Goal: Information Seeking & Learning: Learn about a topic

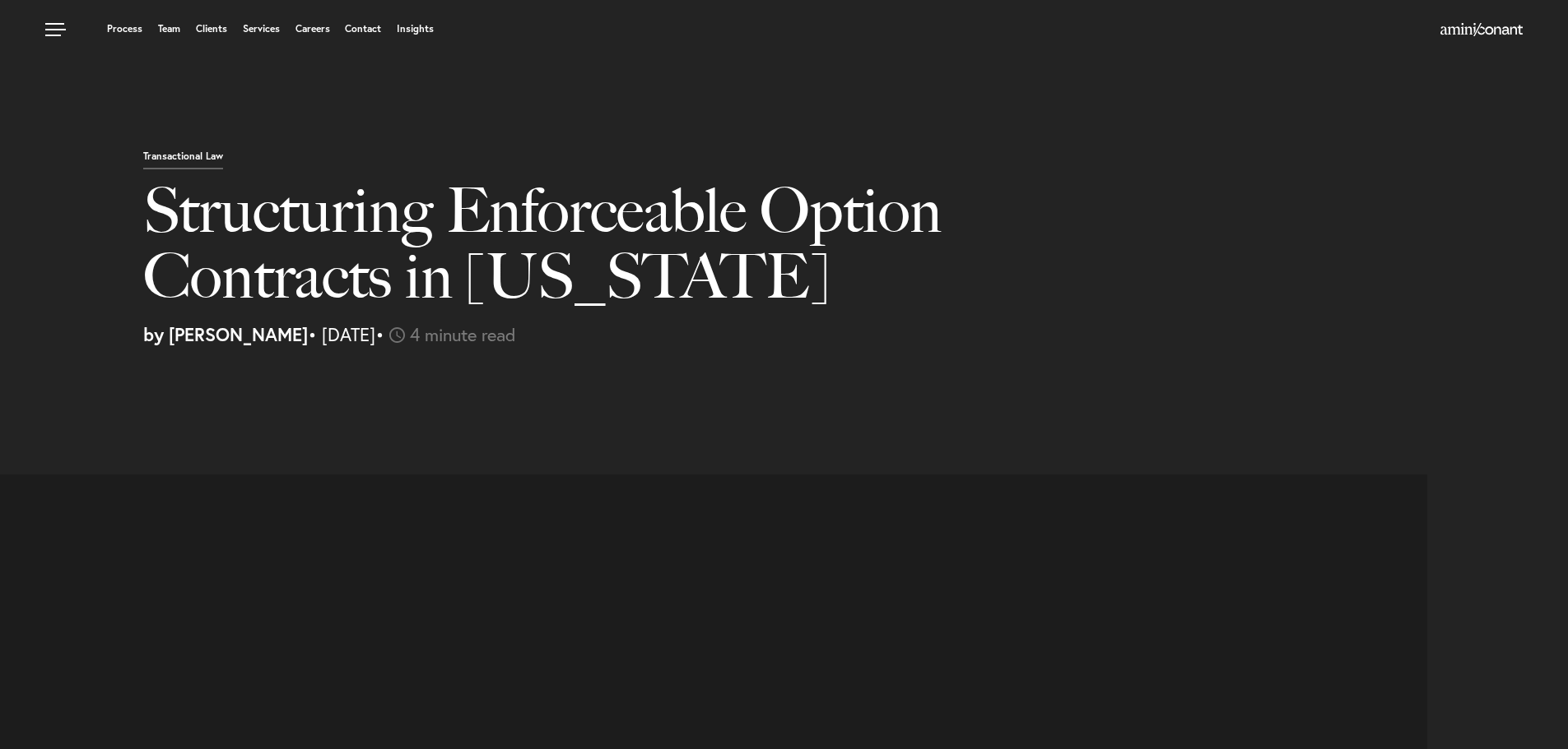
select select "US"
select select "Austin"
select select "Business and Civil Litigation"
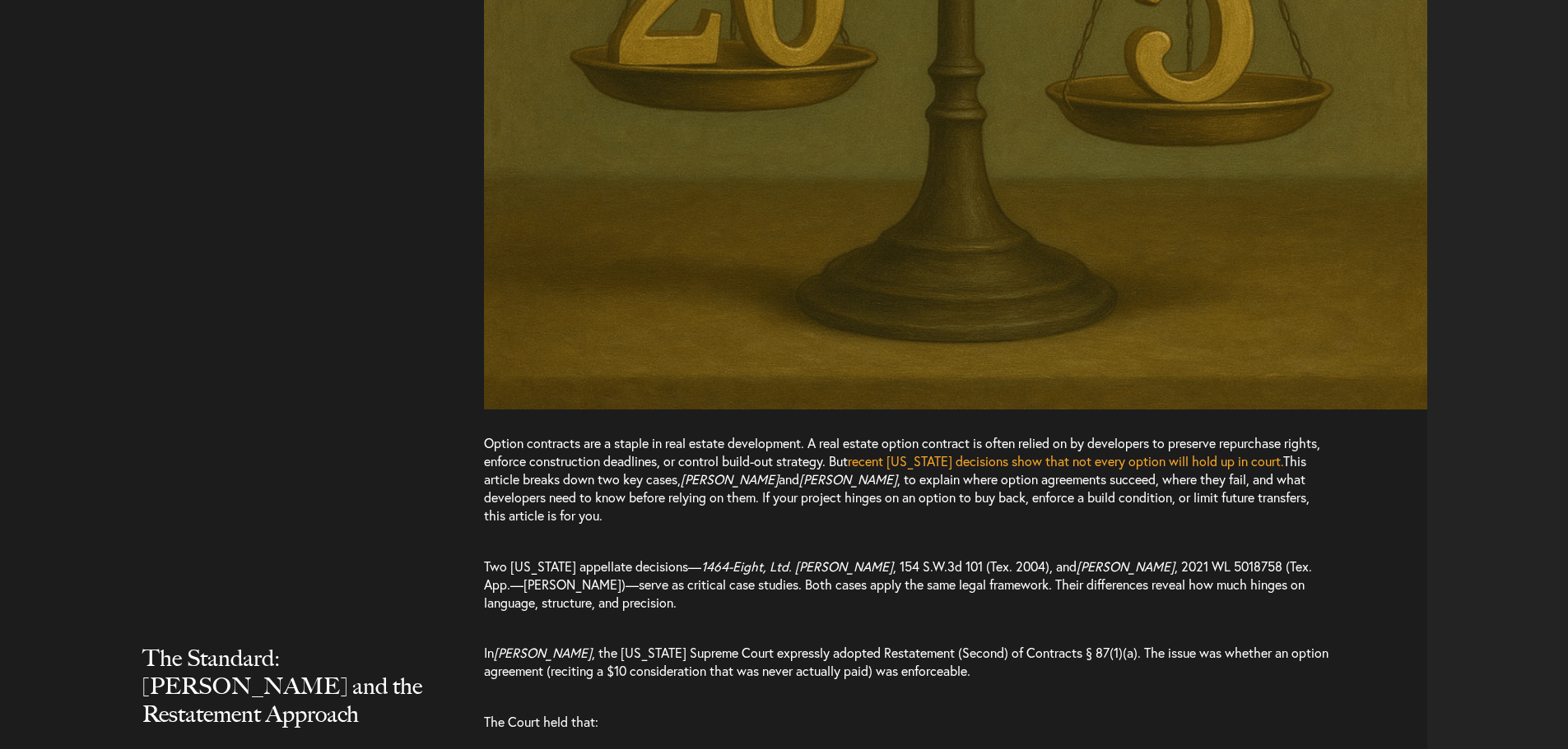
scroll to position [1234, 0]
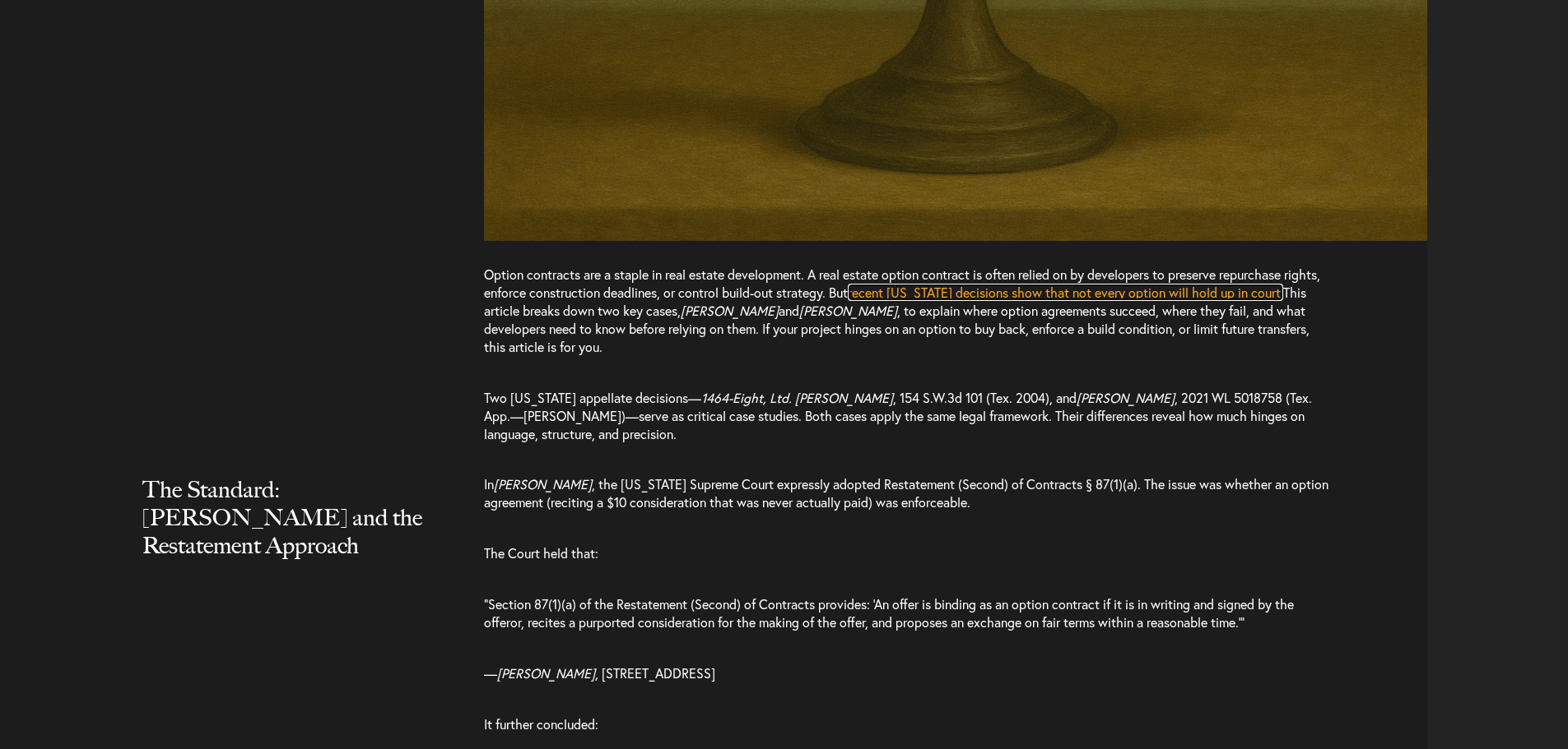
click at [916, 296] on span "recent Texas decisions show that not every option will hold up in court." at bounding box center [1065, 292] width 435 height 17
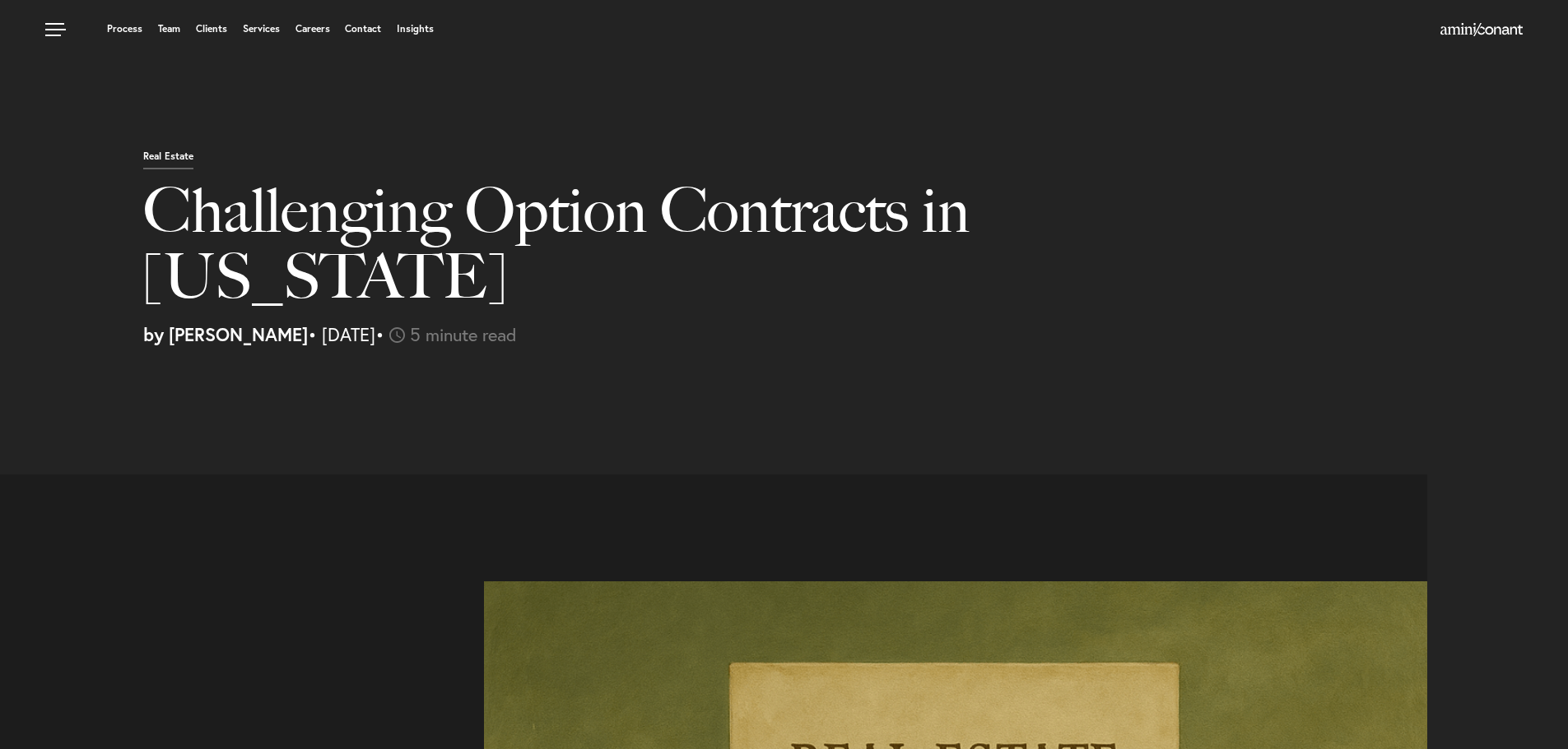
select select "US"
select select "Austin"
select select "Business and Civil Litigation"
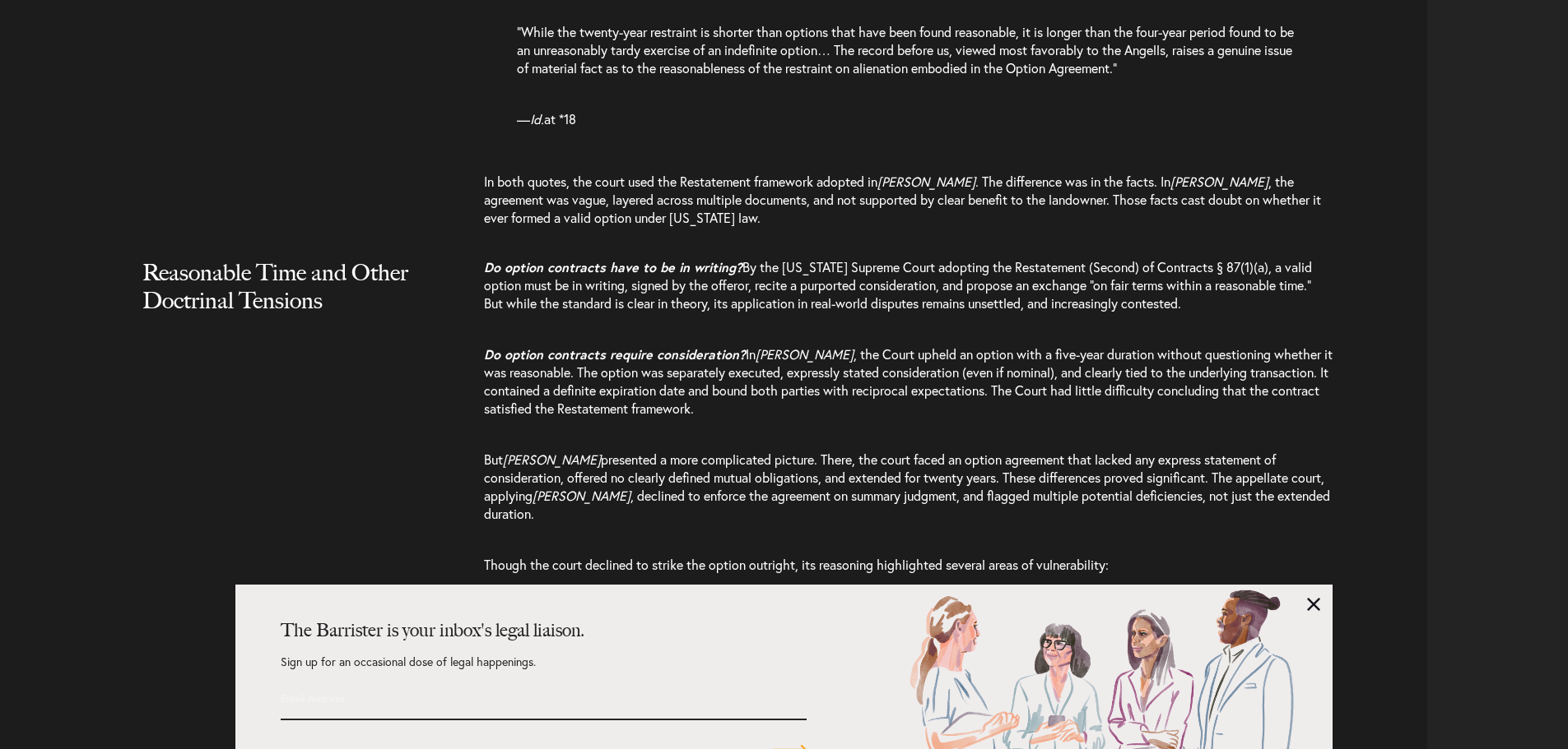
scroll to position [2796, 0]
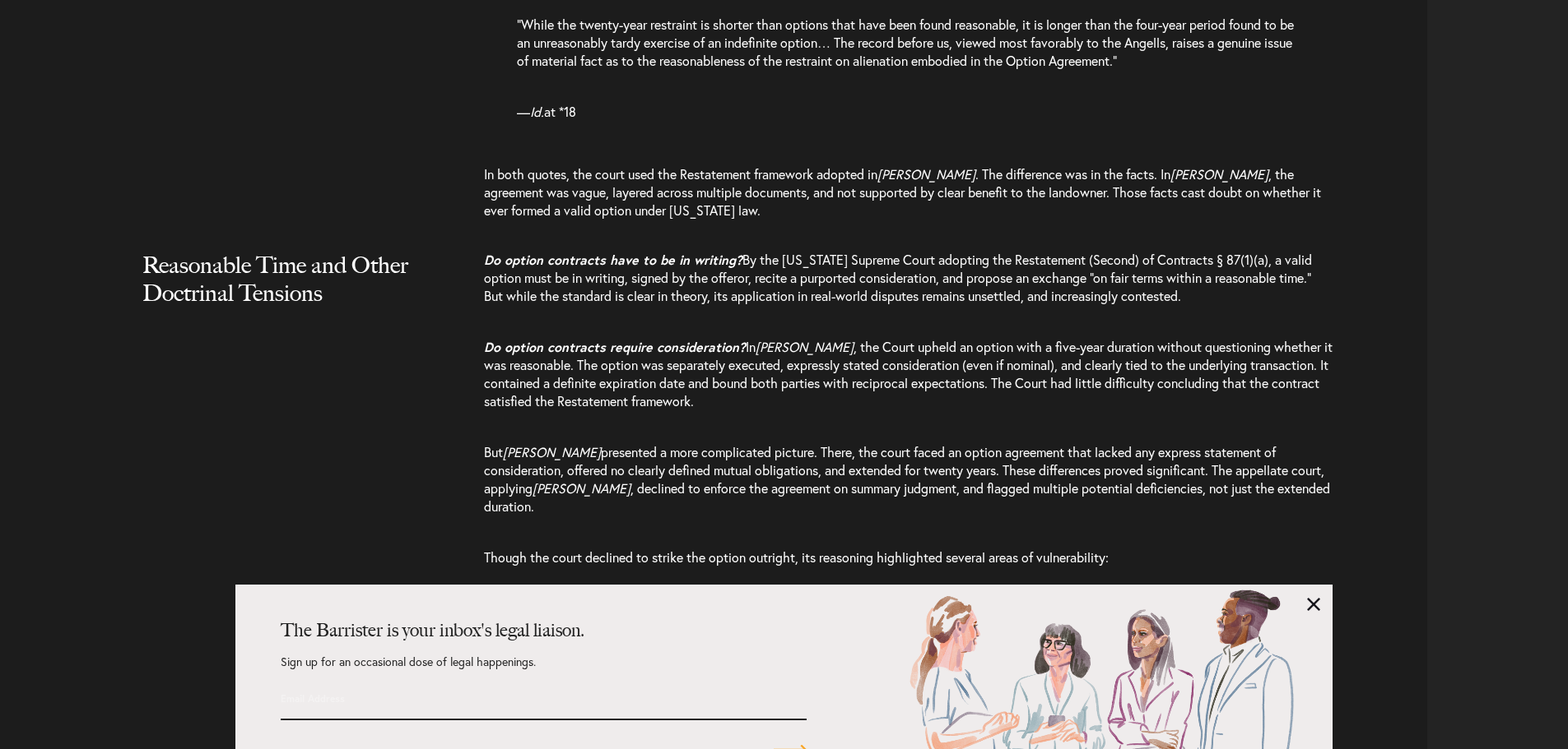
click at [623, 251] on span "By the [US_STATE] Supreme Court adopting the Restatement (Second) of Contracts …" at bounding box center [898, 278] width 828 height 53
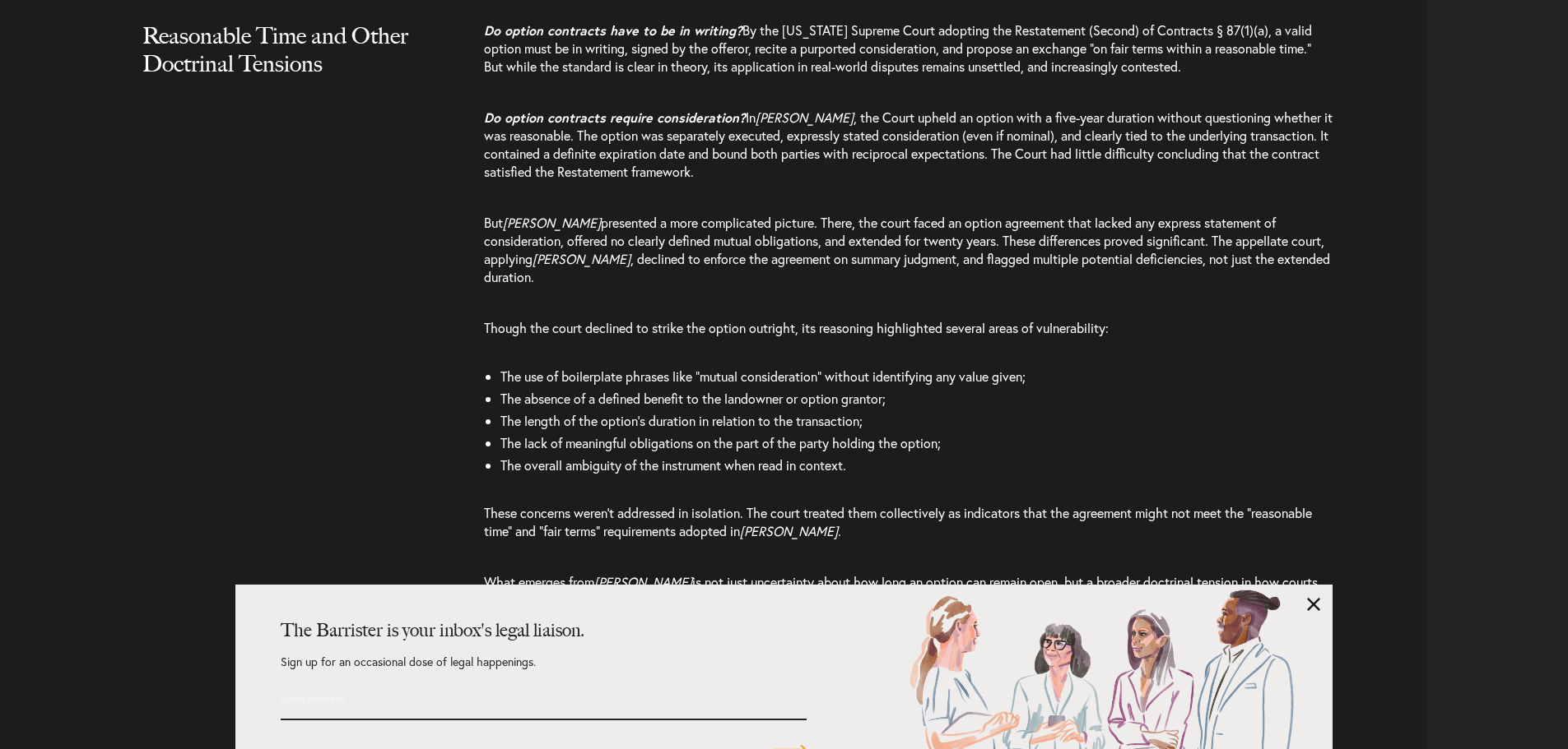
scroll to position [3043, 0]
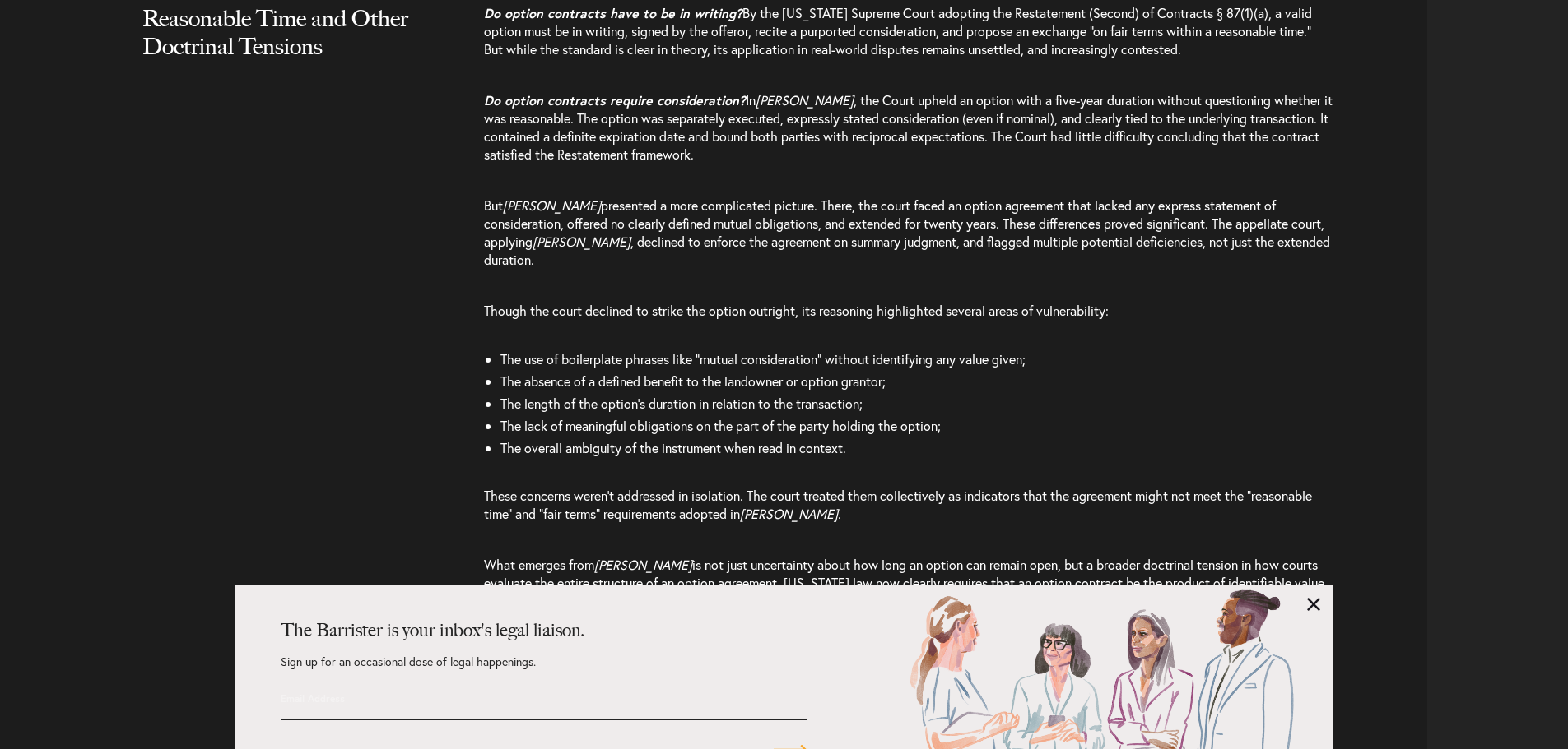
click at [627, 372] on span "The absence of a defined benefit to the landowner or option grantor;" at bounding box center [692, 381] width 385 height 17
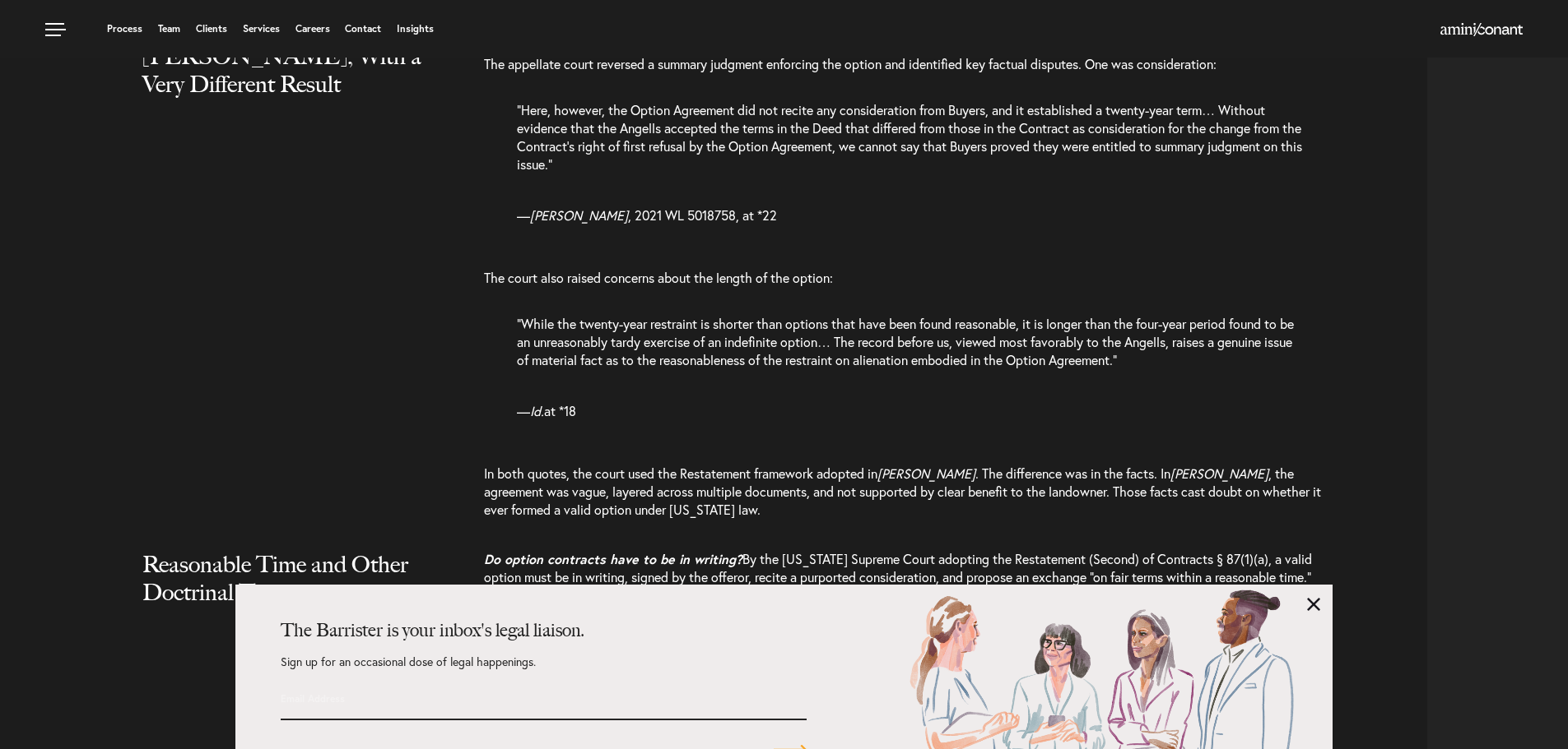
scroll to position [2467, 0]
